Goal: Information Seeking & Learning: Learn about a topic

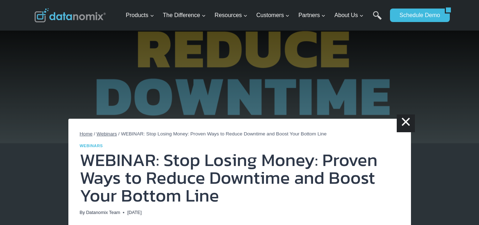
click at [90, 134] on span "Home" at bounding box center [86, 133] width 13 height 5
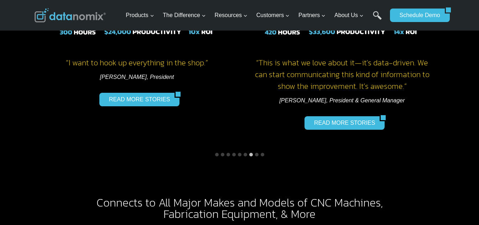
scroll to position [1093, 0]
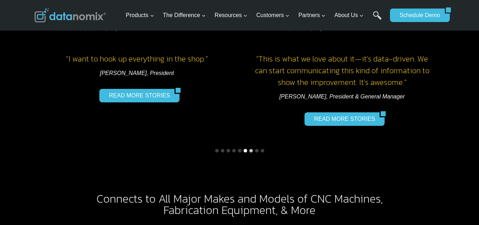
click at [244, 149] on button "Go to slide 6" at bounding box center [246, 151] width 4 height 4
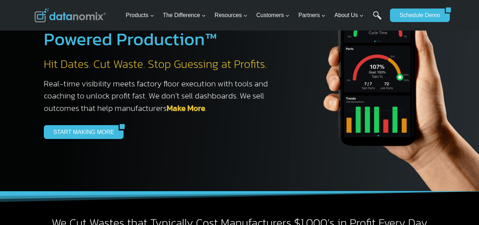
scroll to position [47, 0]
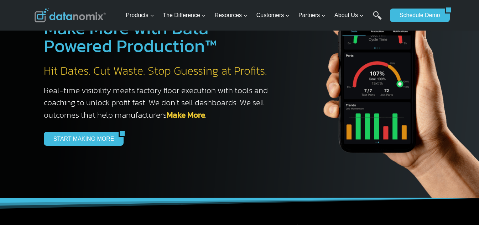
click at [207, 138] on div "START MAKING MORE" at bounding box center [160, 139] width 232 height 14
